Goal: Navigation & Orientation: Find specific page/section

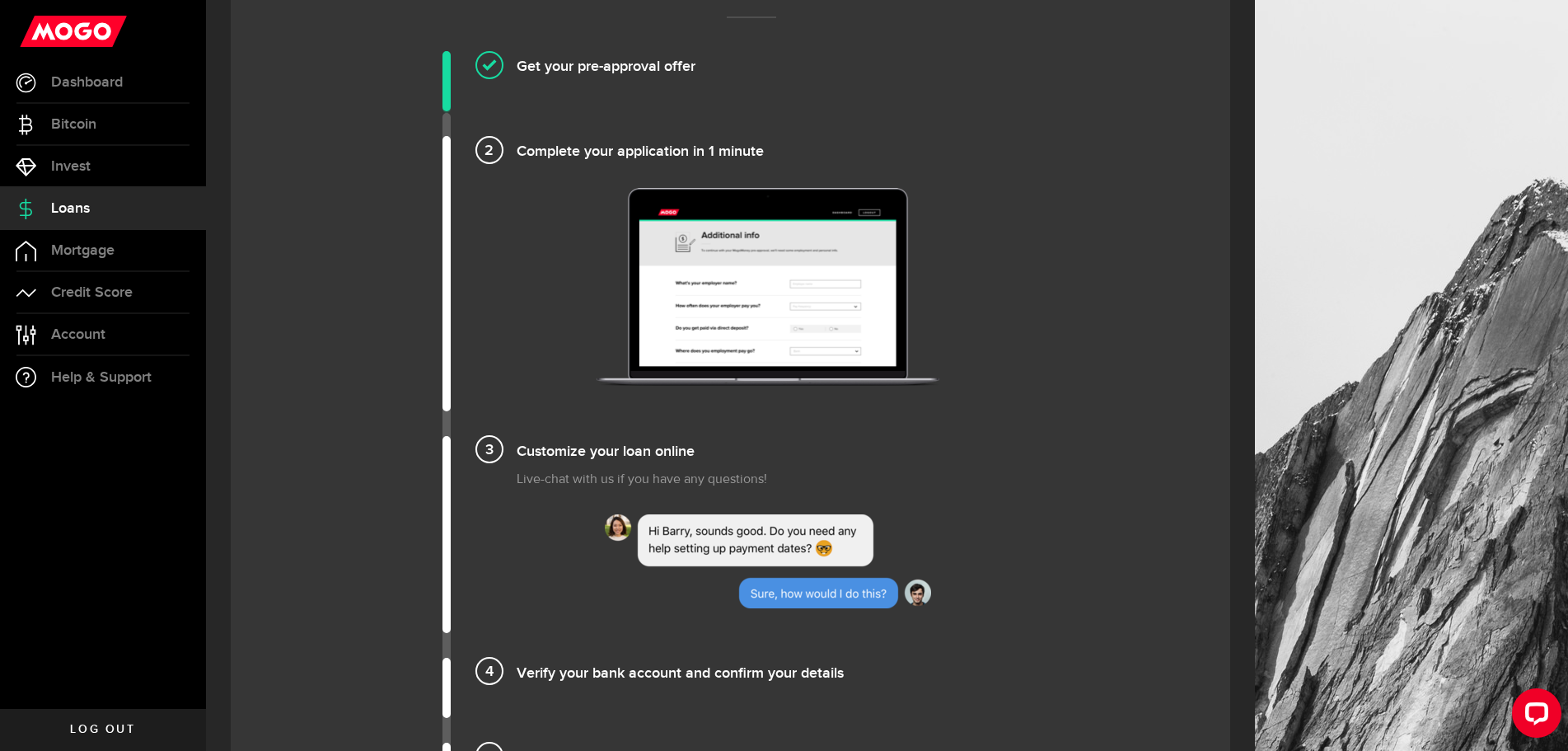
scroll to position [140, 0]
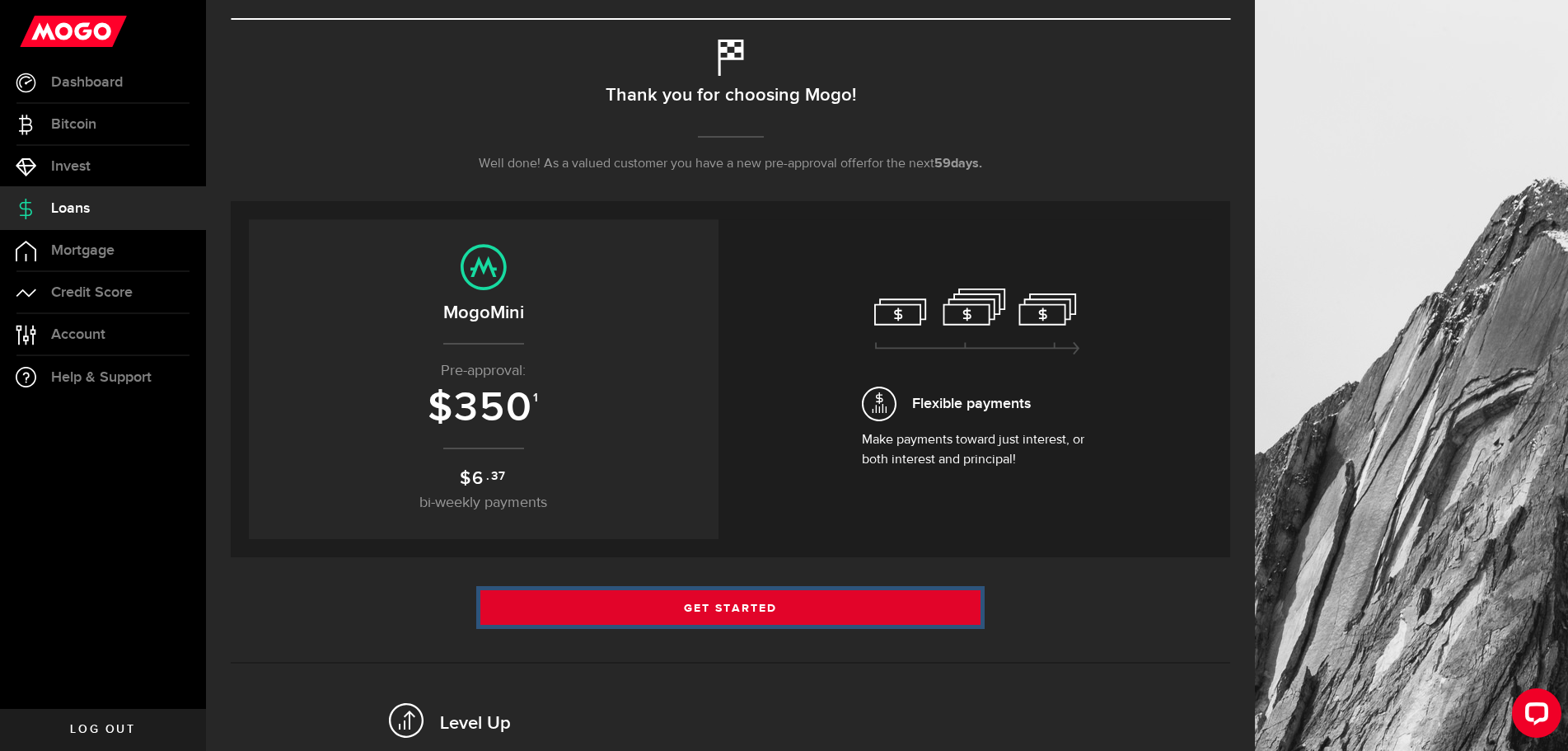
click at [803, 602] on link "Get Started" at bounding box center [731, 607] width 500 height 34
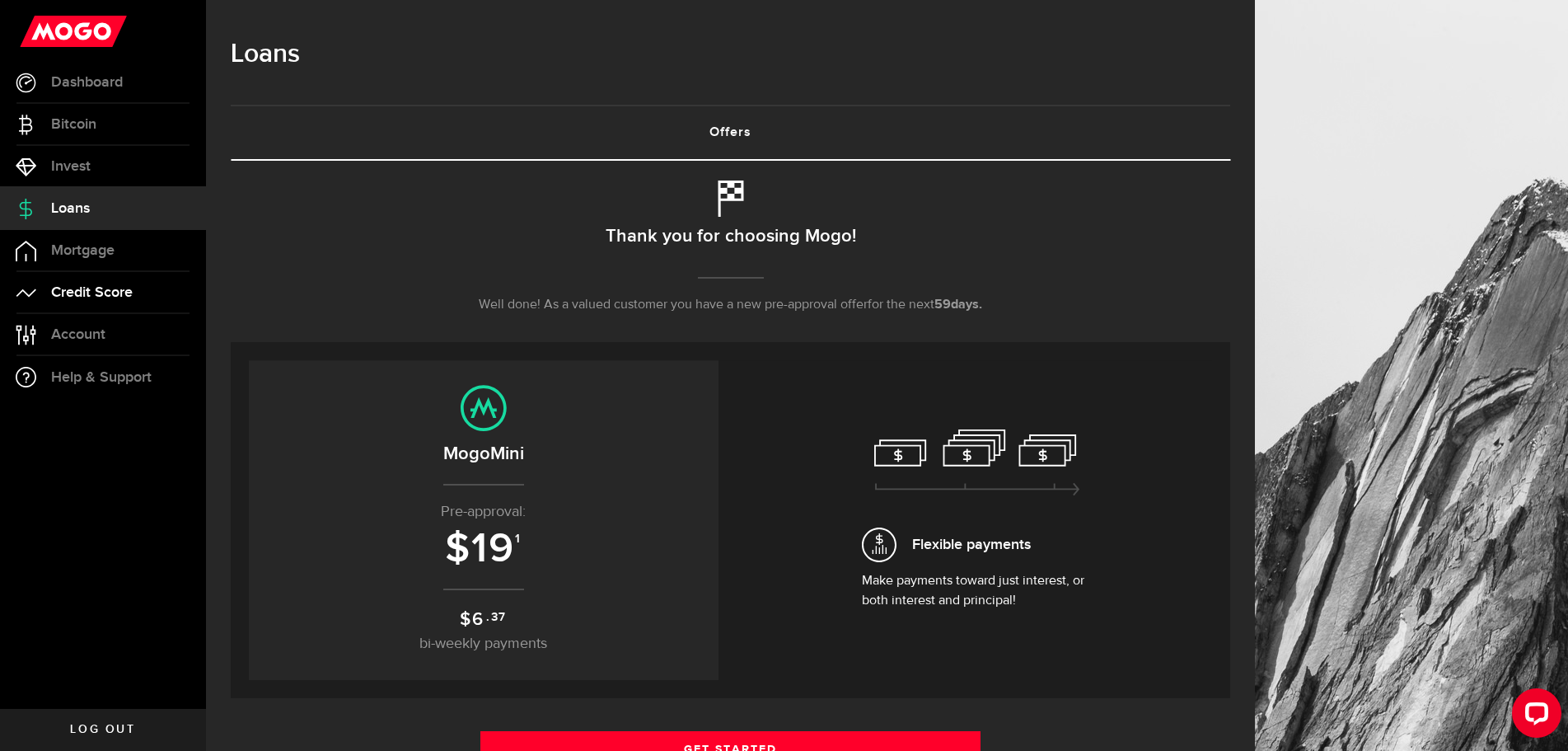
click at [84, 298] on span "Credit Score" at bounding box center [92, 292] width 81 height 15
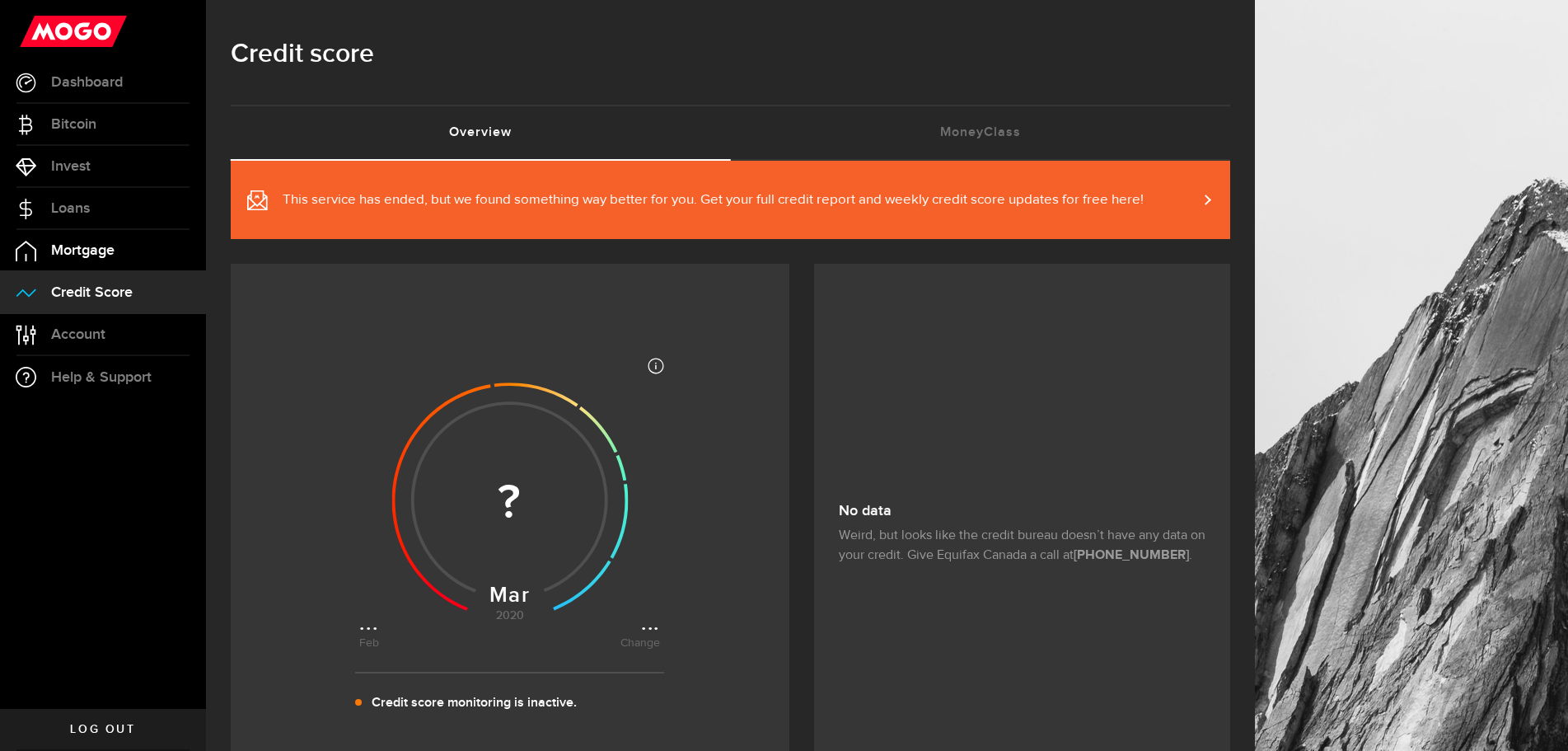
click at [81, 239] on link "Mortgage" at bounding box center [102, 250] width 206 height 42
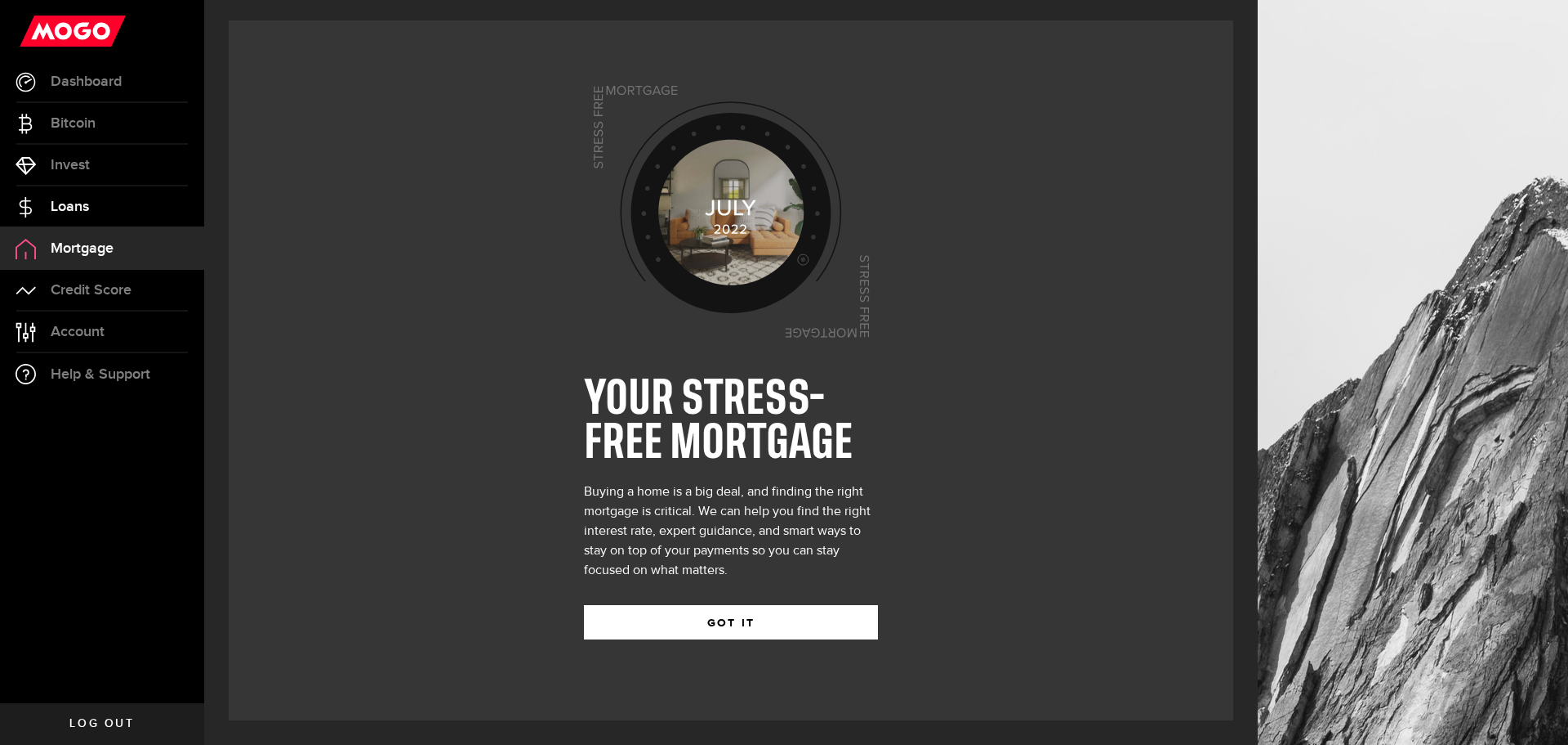
click at [88, 208] on span "Loans" at bounding box center [70, 207] width 39 height 15
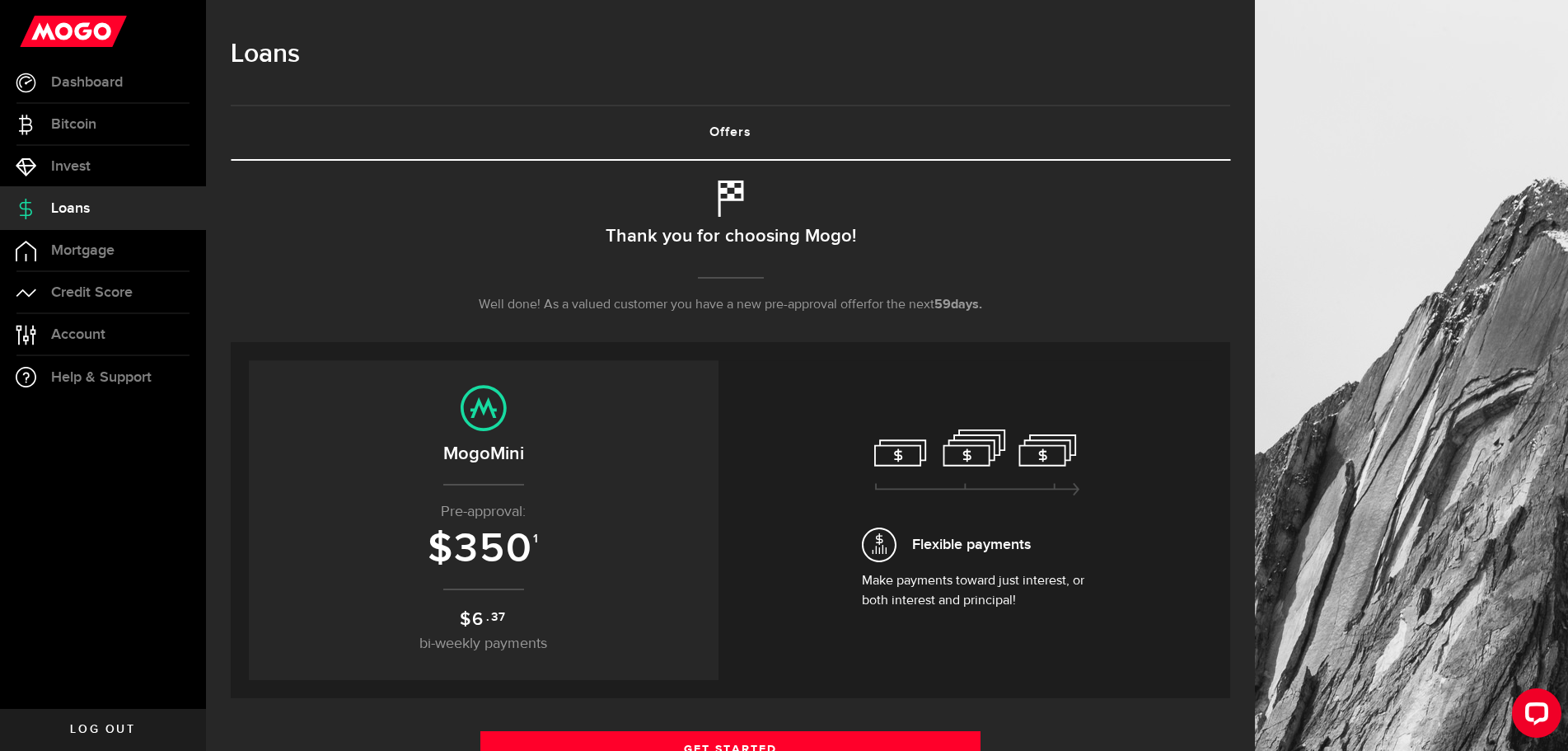
scroll to position [82, 0]
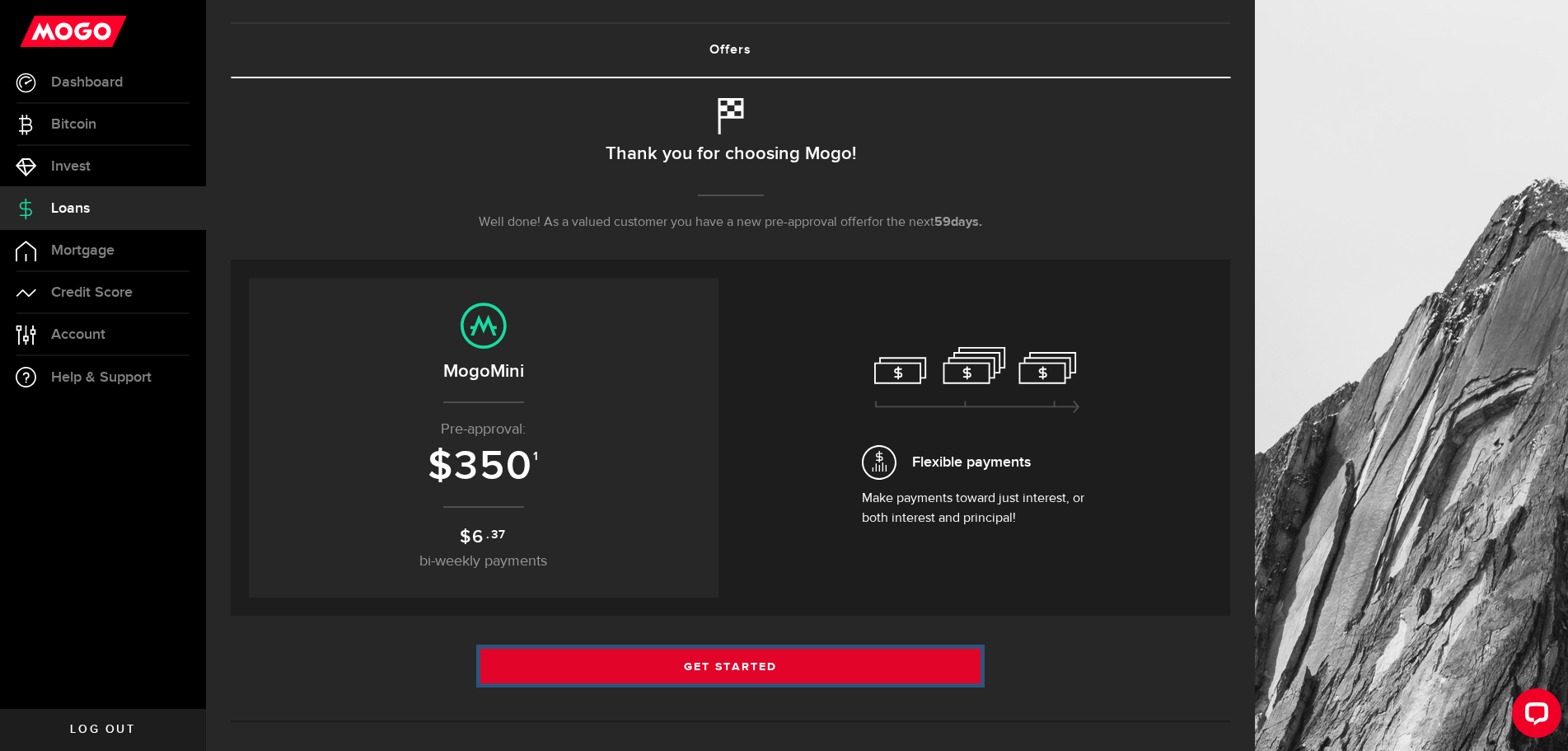
click at [933, 661] on link "Get Started" at bounding box center [731, 665] width 500 height 34
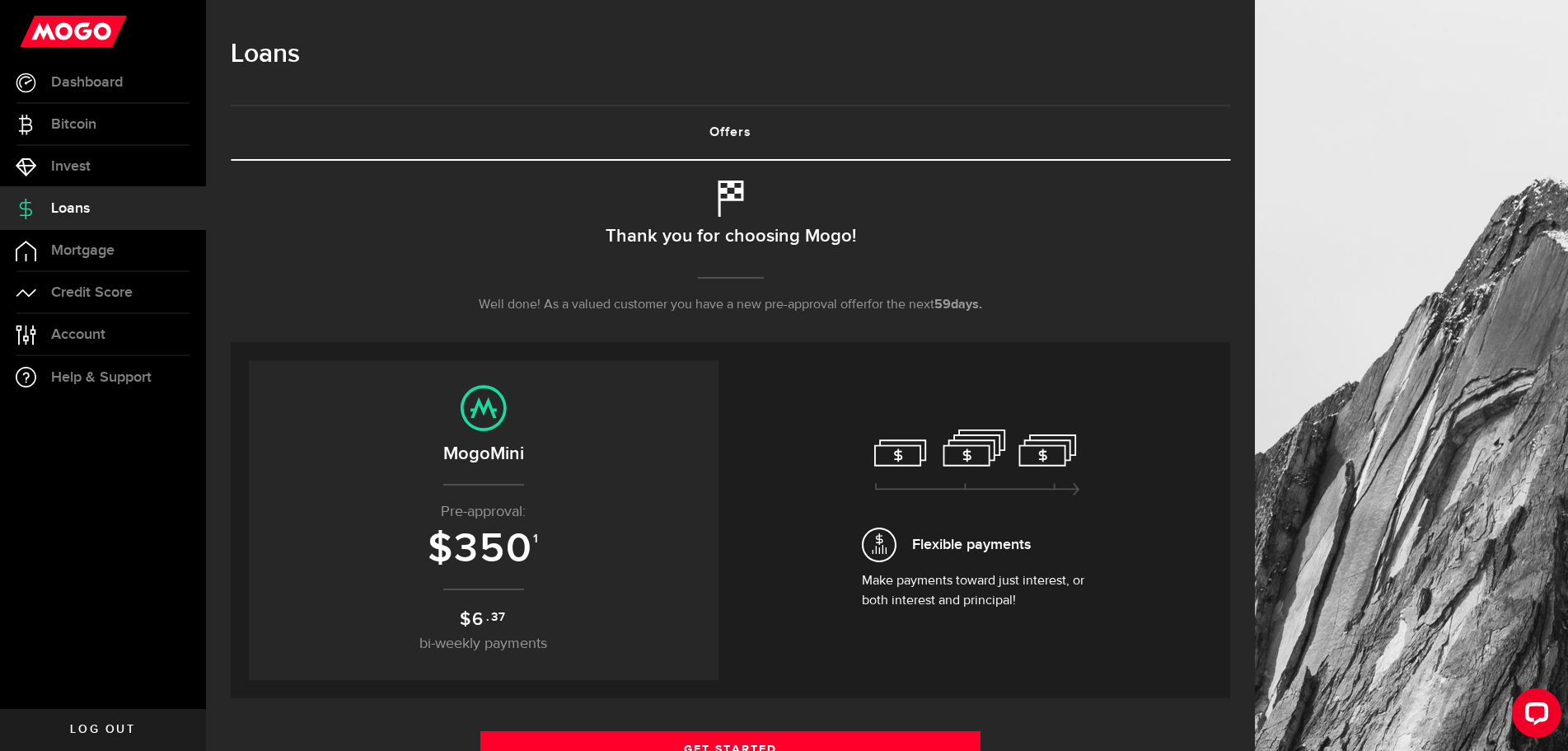
scroll to position [165, 0]
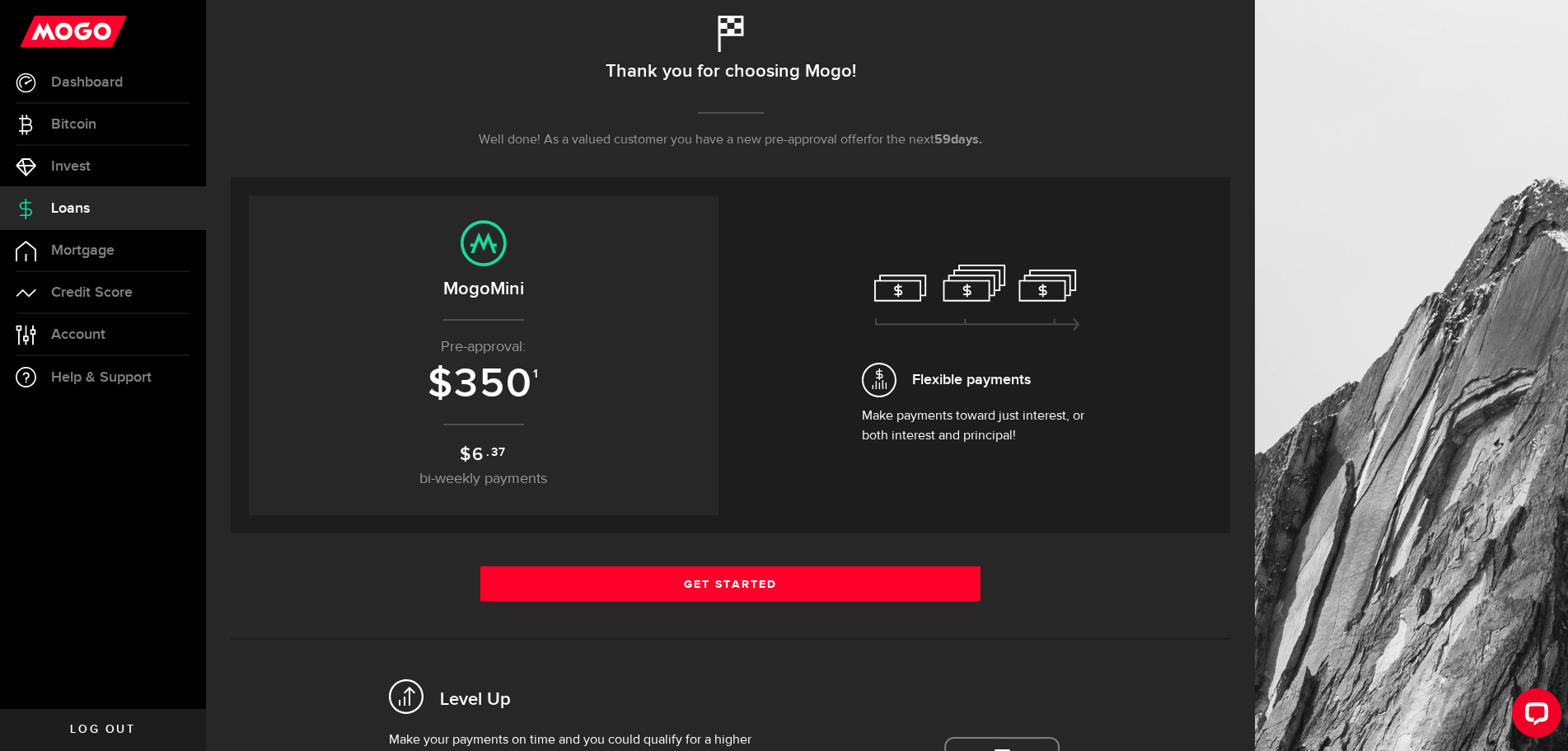
click at [477, 456] on span "6" at bounding box center [478, 454] width 12 height 22
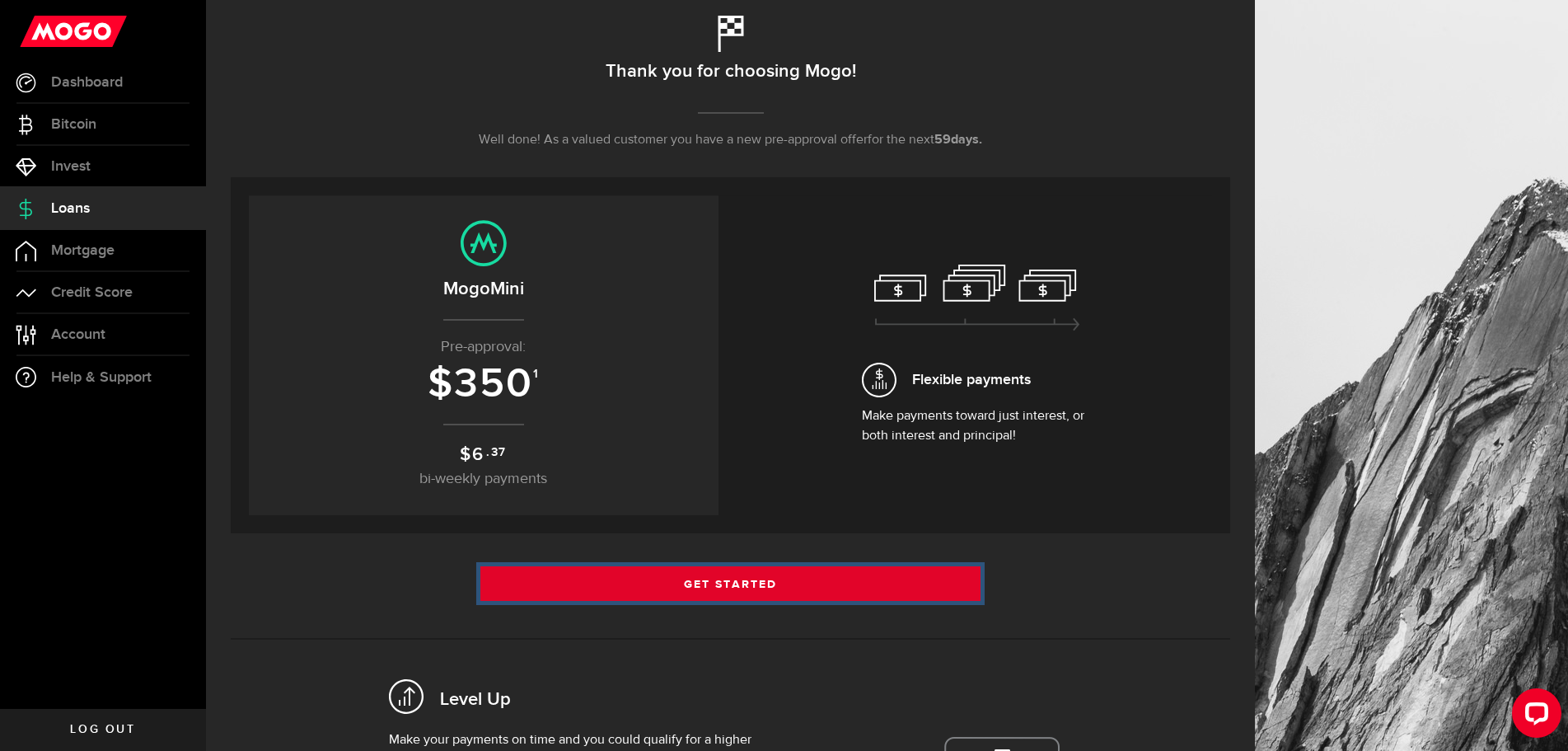
click at [598, 583] on link "Get Started" at bounding box center [731, 583] width 500 height 34
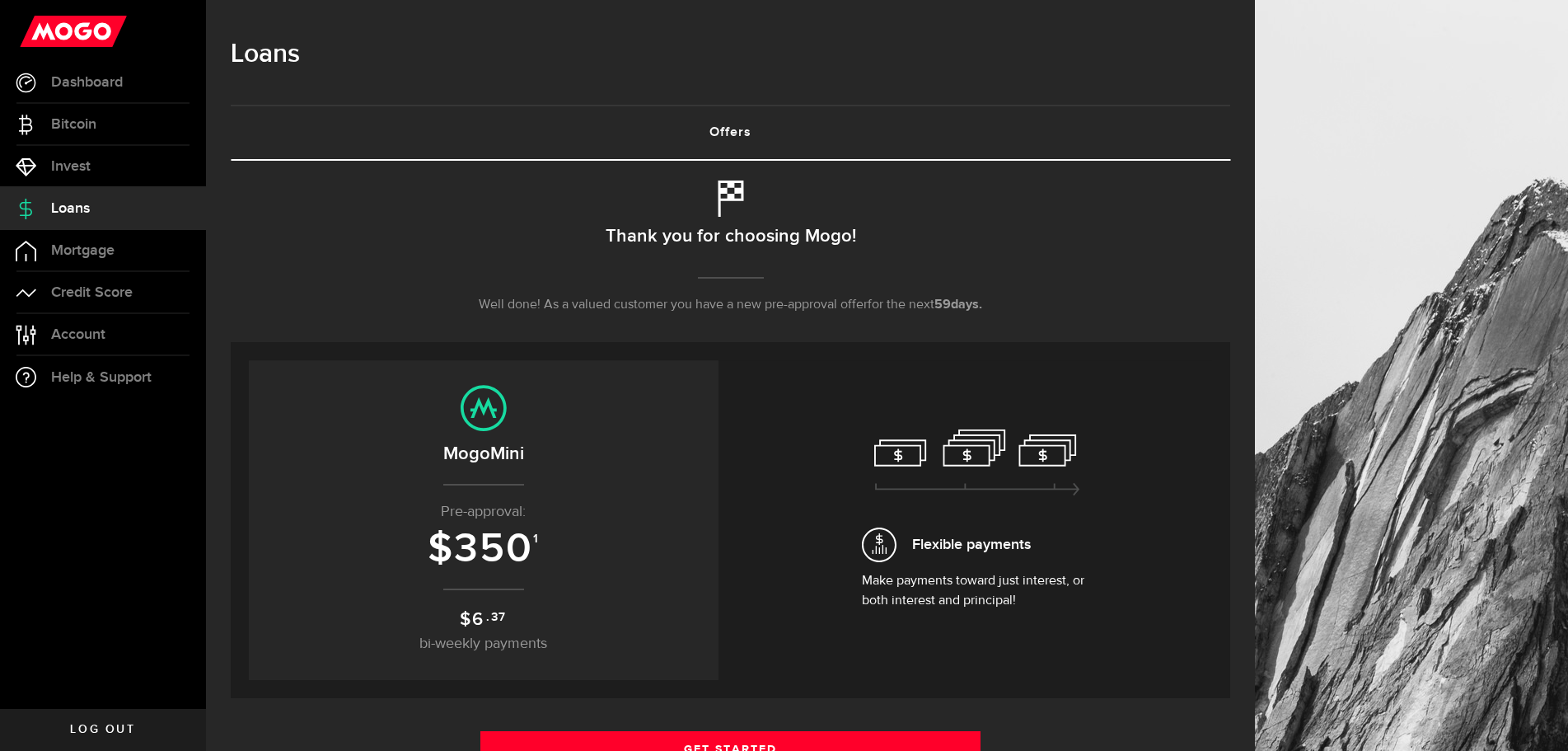
scroll to position [412, 0]
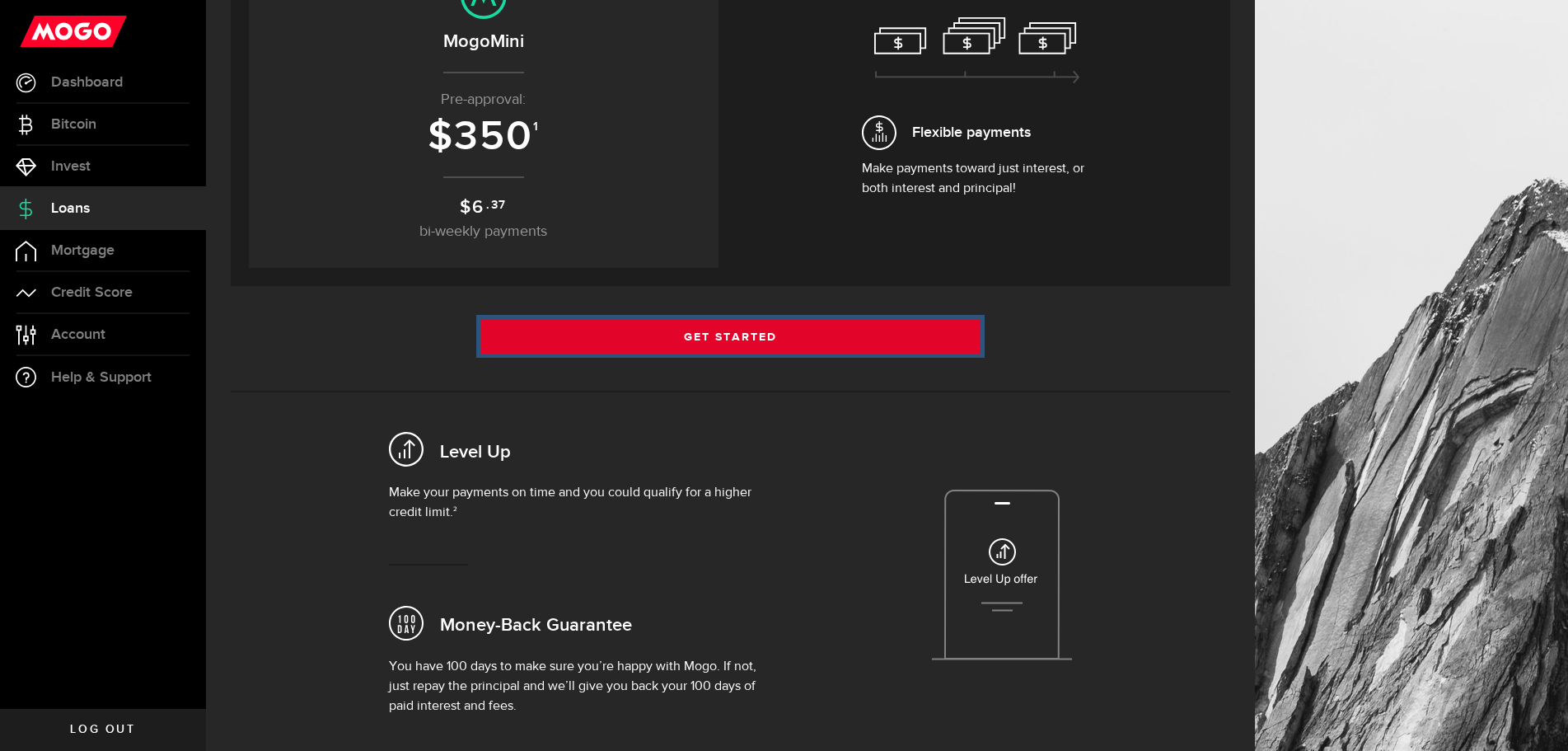
click at [816, 328] on link "Get Started" at bounding box center [731, 336] width 500 height 34
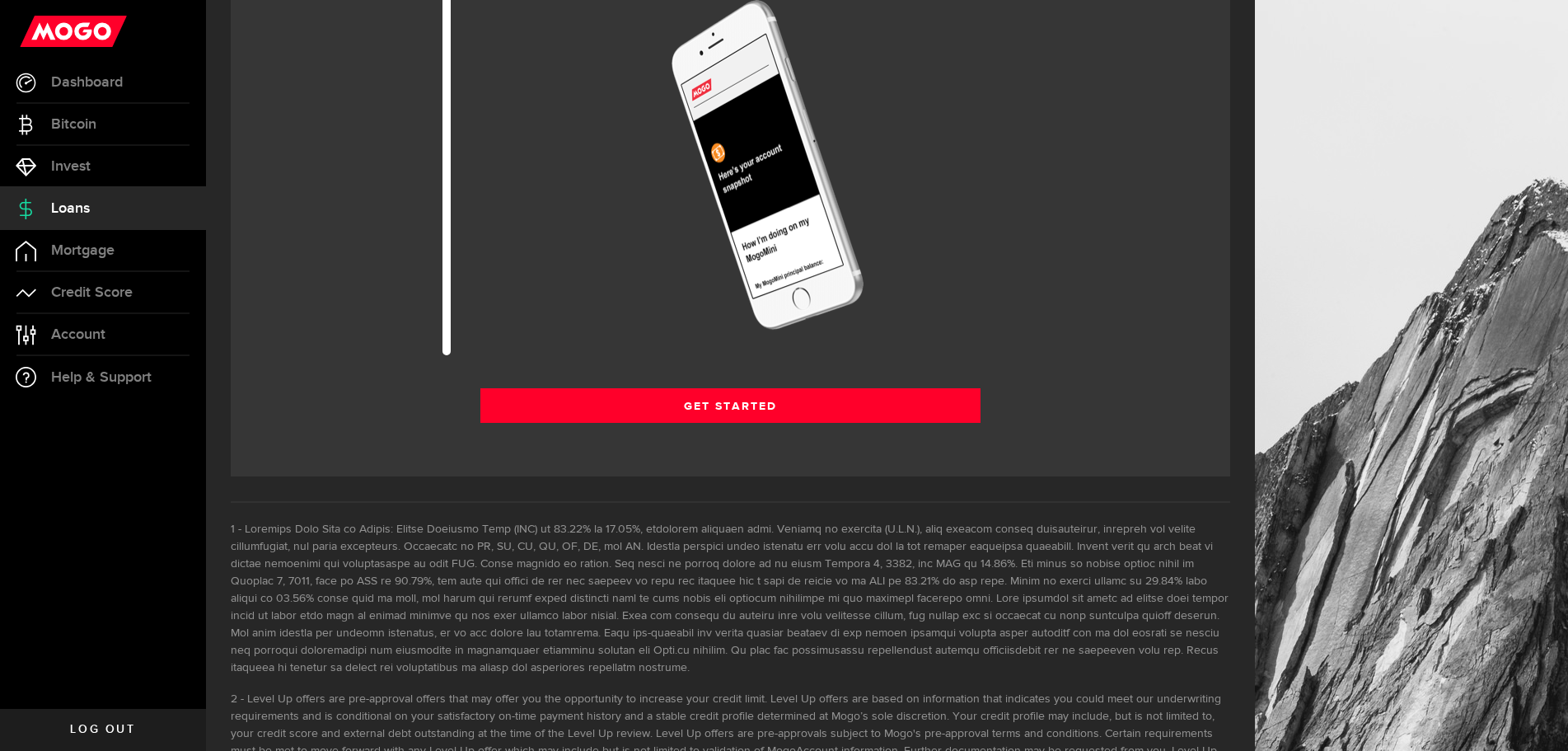
scroll to position [2283, 0]
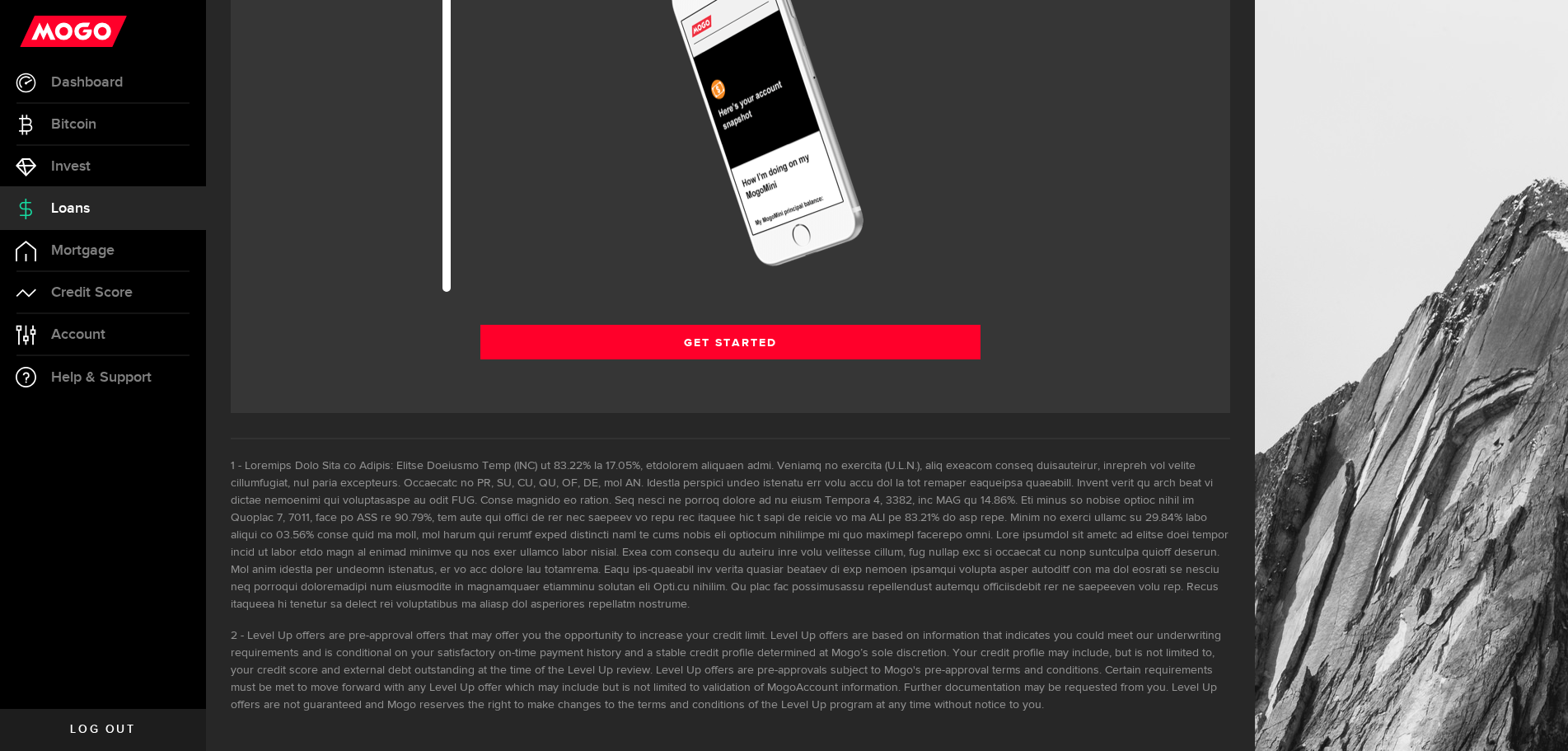
click at [595, 360] on div "Get Started Get Started" at bounding box center [730, 347] width 999 height 47
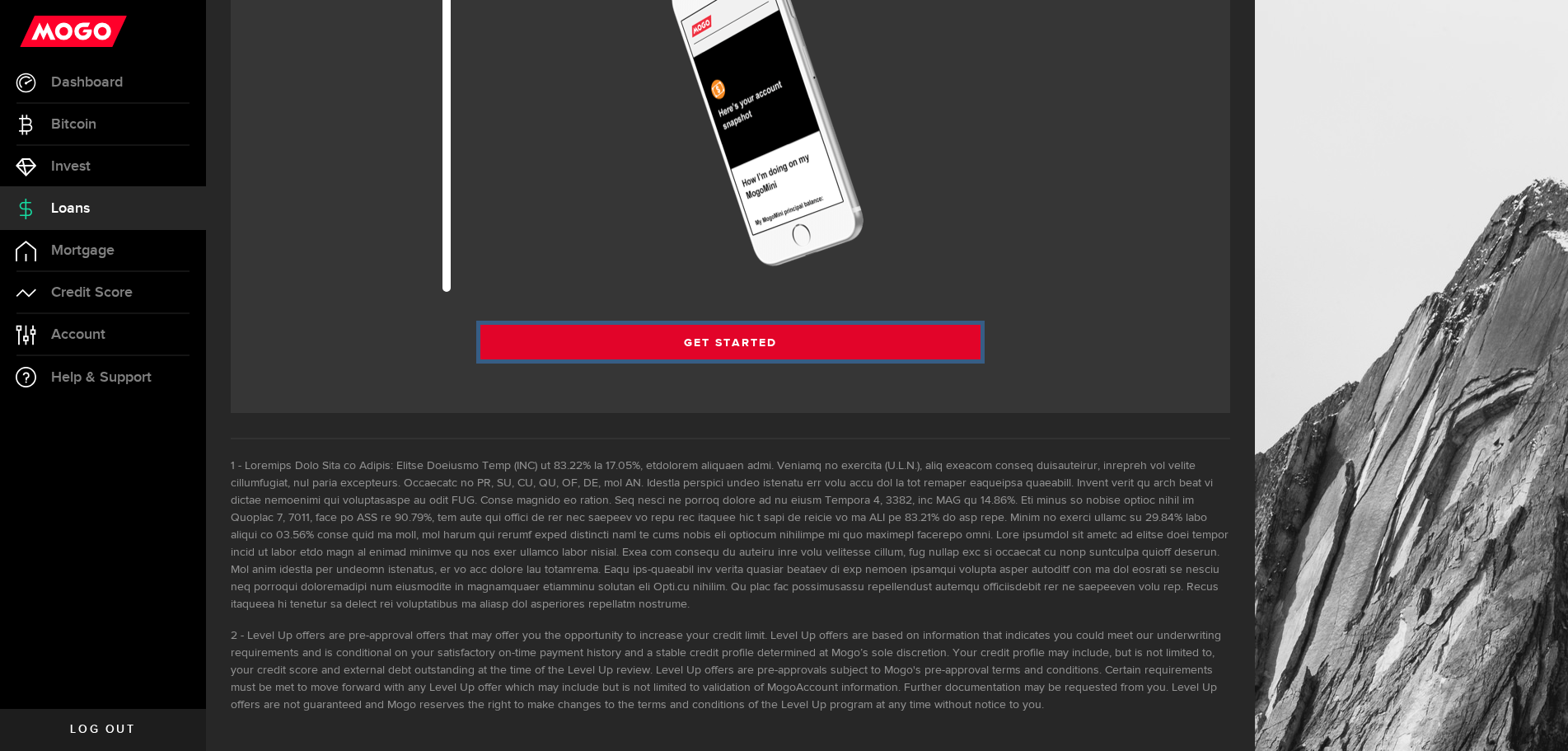
click at [591, 340] on link "Get Started" at bounding box center [731, 341] width 500 height 34
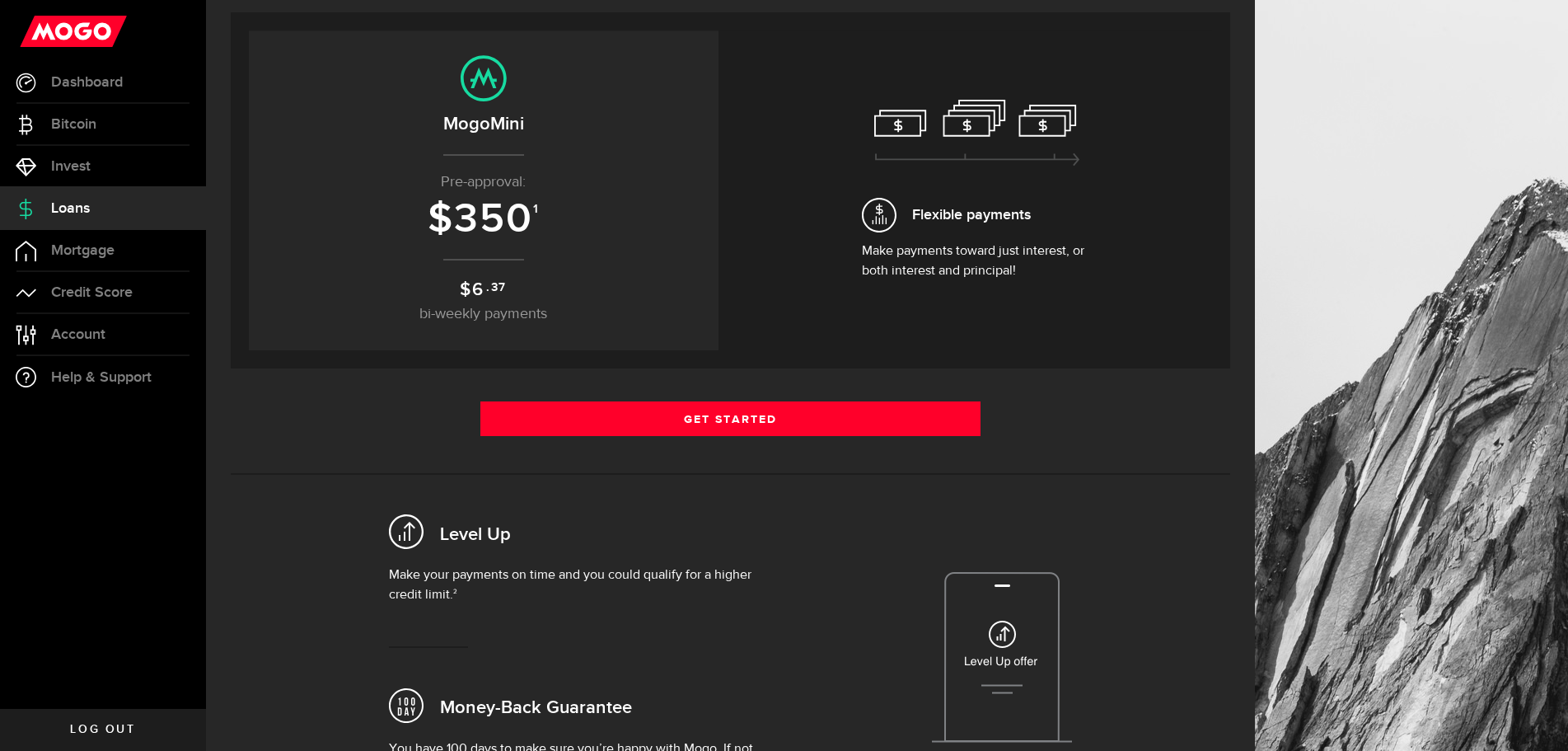
scroll to position [412, 0]
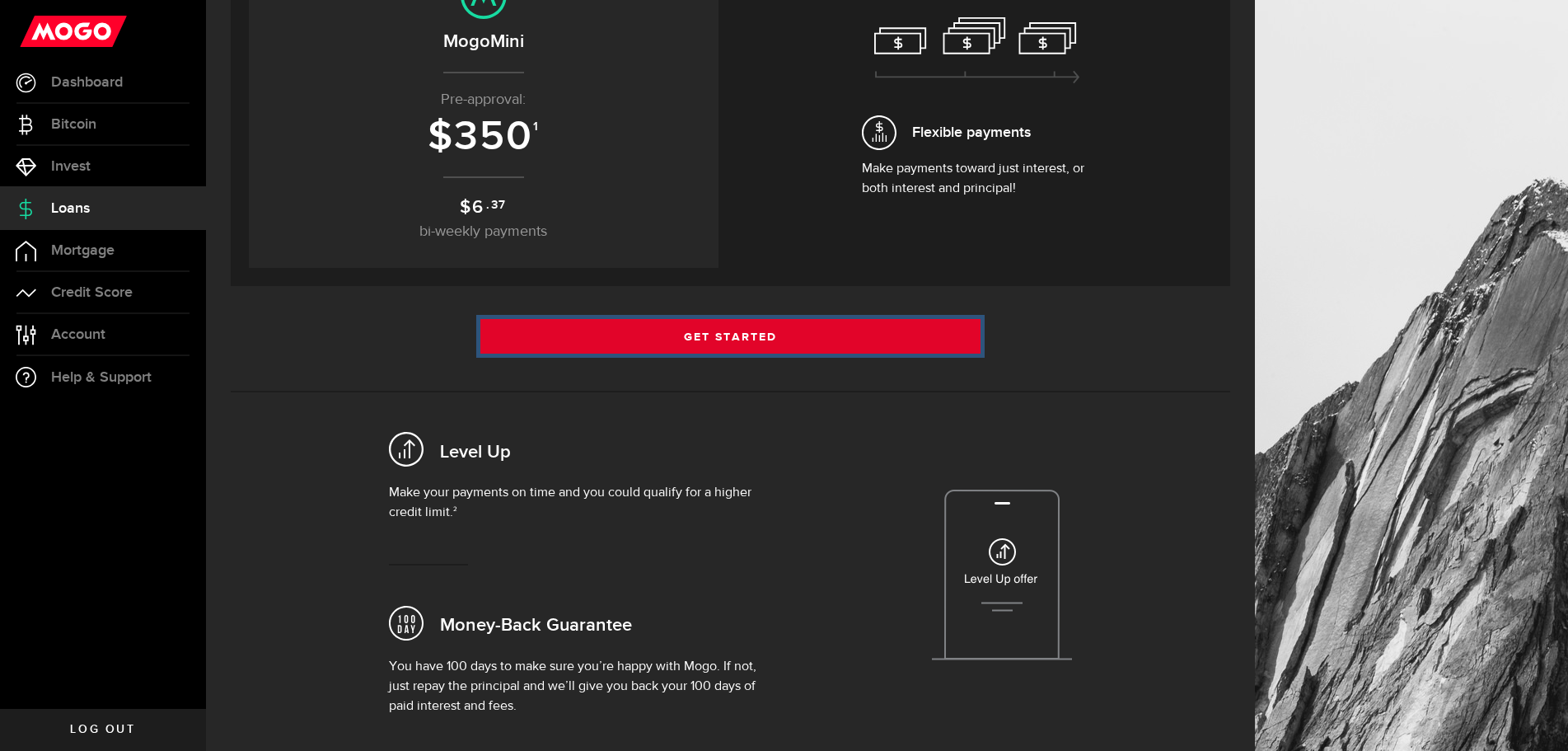
click at [739, 327] on link "Get Started" at bounding box center [731, 336] width 500 height 34
